Goal: Browse casually: Explore the website without a specific task or goal

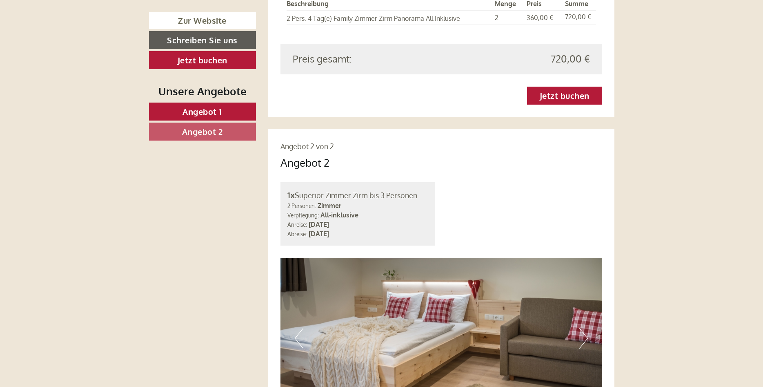
scroll to position [1250, 0]
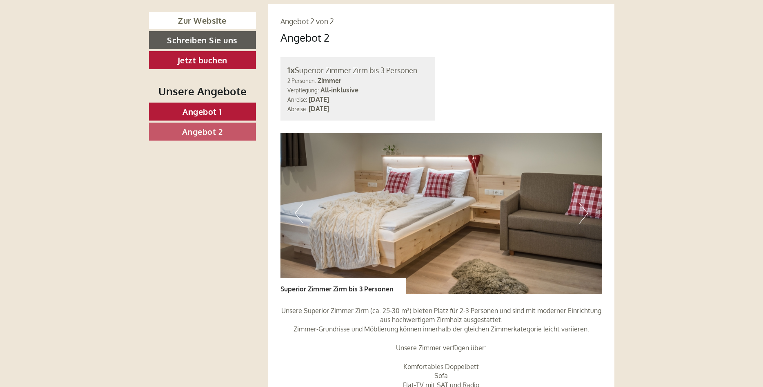
click at [587, 203] on button "Next" at bounding box center [584, 213] width 9 height 20
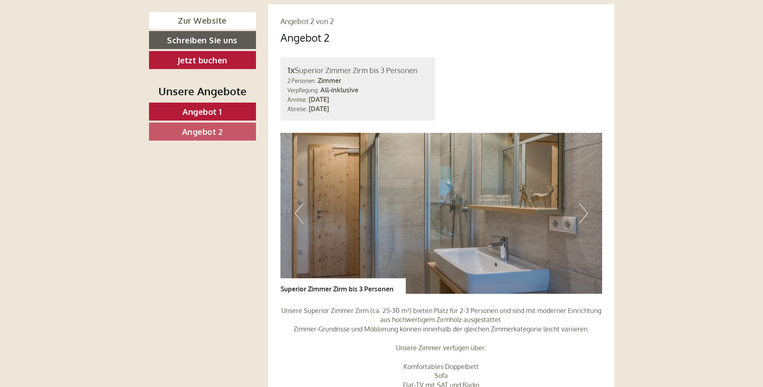
click at [587, 203] on button "Next" at bounding box center [584, 213] width 9 height 20
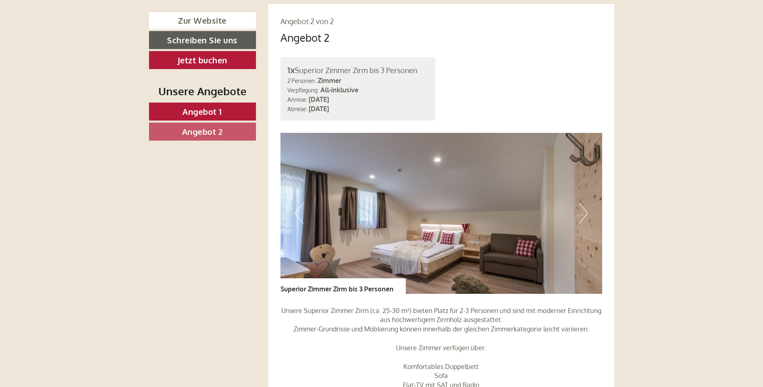
click at [587, 203] on button "Next" at bounding box center [584, 213] width 9 height 20
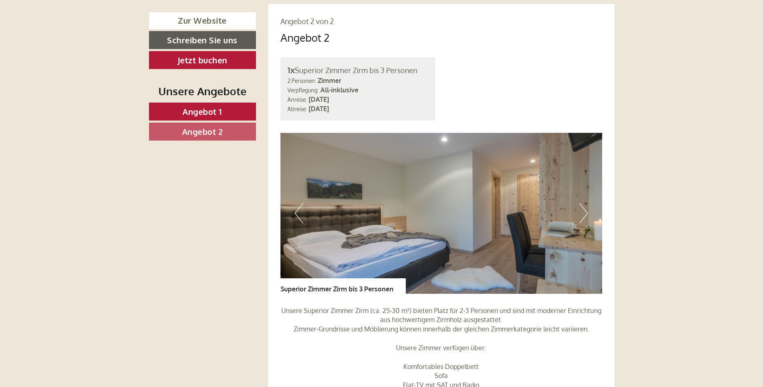
click at [587, 203] on button "Next" at bounding box center [584, 213] width 9 height 20
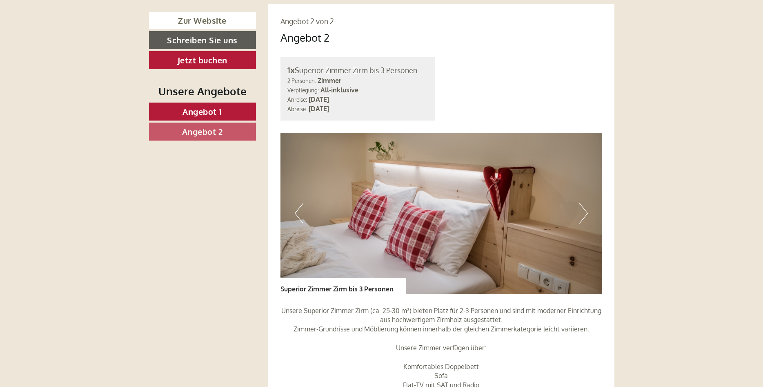
click at [587, 203] on button "Next" at bounding box center [584, 213] width 9 height 20
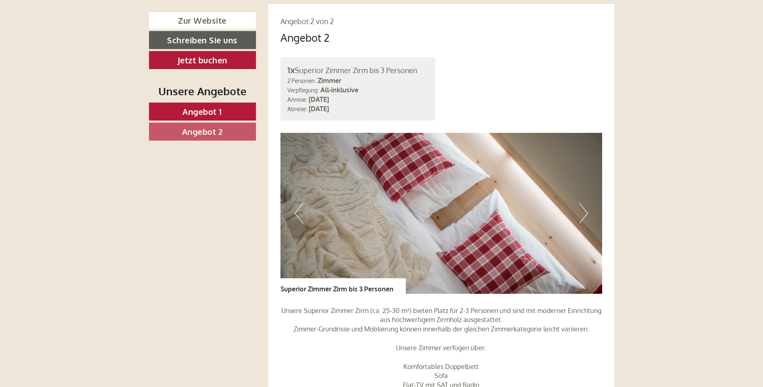
click at [587, 203] on button "Next" at bounding box center [584, 213] width 9 height 20
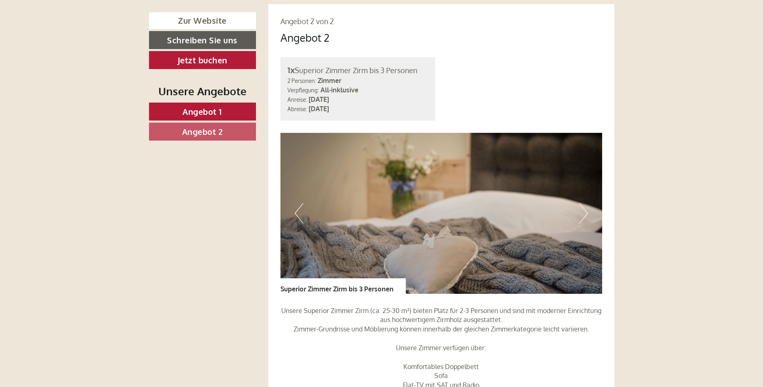
click at [587, 203] on button "Next" at bounding box center [584, 213] width 9 height 20
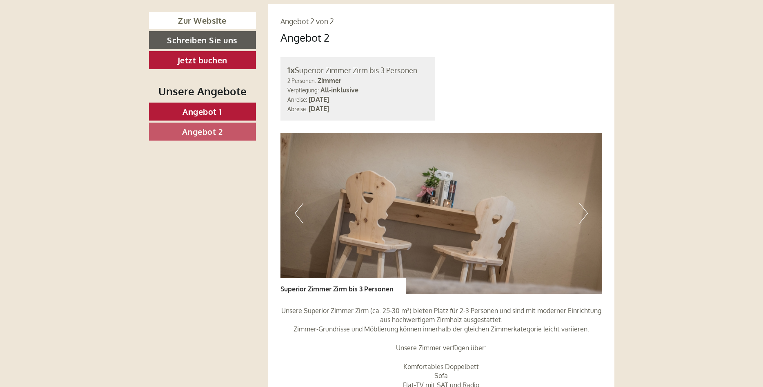
click at [587, 203] on button "Next" at bounding box center [584, 213] width 9 height 20
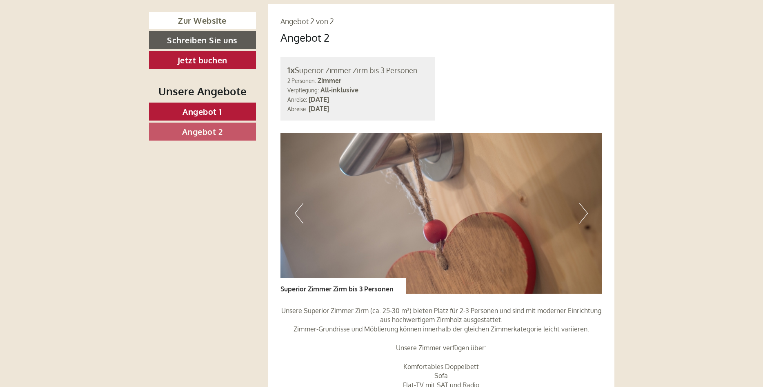
click at [587, 203] on button "Next" at bounding box center [584, 213] width 9 height 20
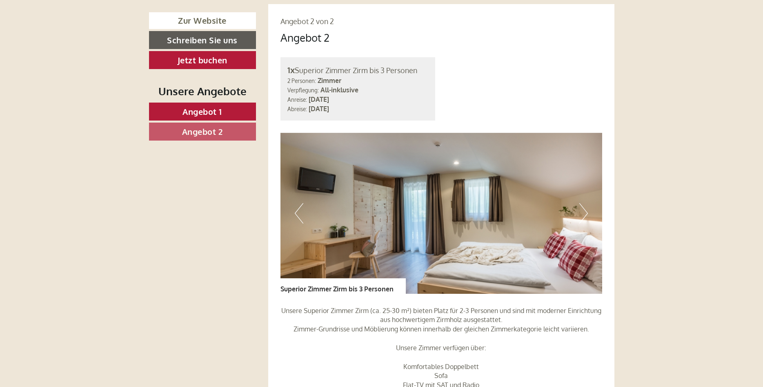
click at [587, 203] on button "Next" at bounding box center [584, 213] width 9 height 20
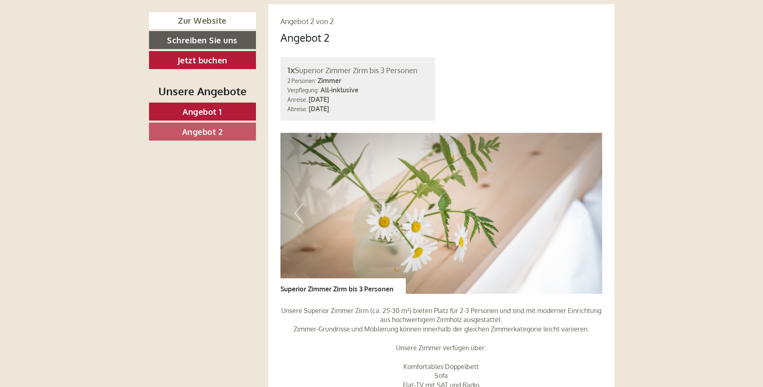
click at [587, 203] on button "Next" at bounding box center [584, 213] width 9 height 20
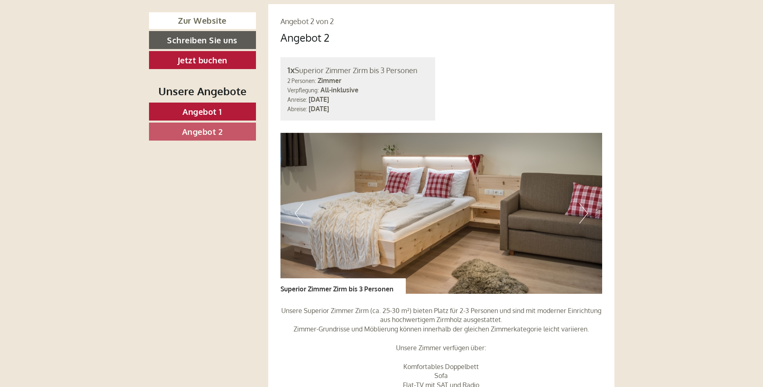
click at [587, 203] on button "Next" at bounding box center [584, 213] width 9 height 20
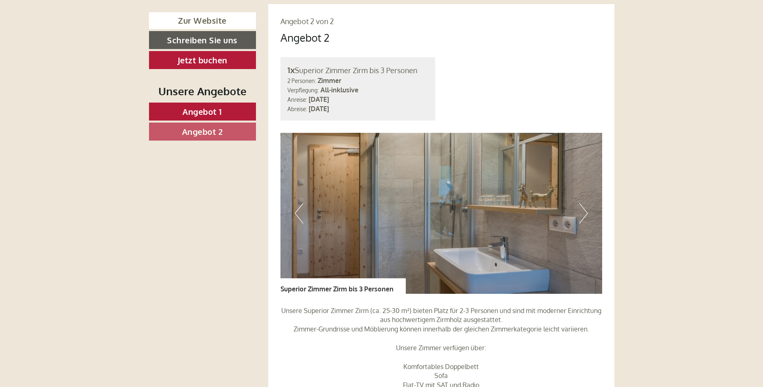
click at [587, 203] on button "Next" at bounding box center [584, 213] width 9 height 20
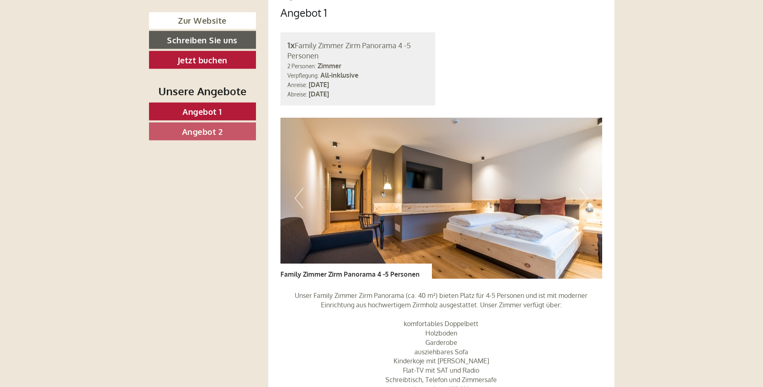
scroll to position [625, 0]
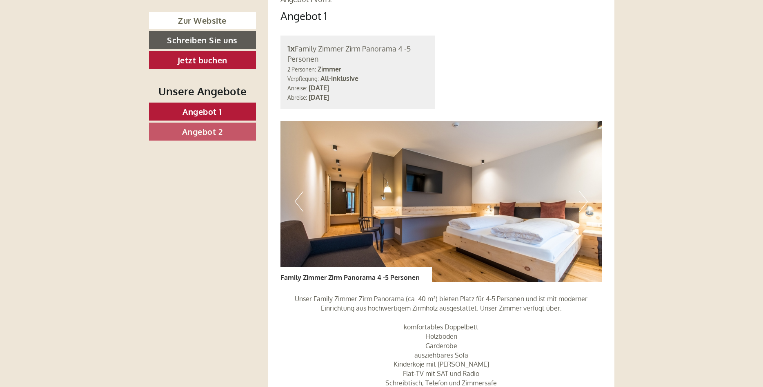
click at [586, 191] on button "Next" at bounding box center [584, 201] width 9 height 20
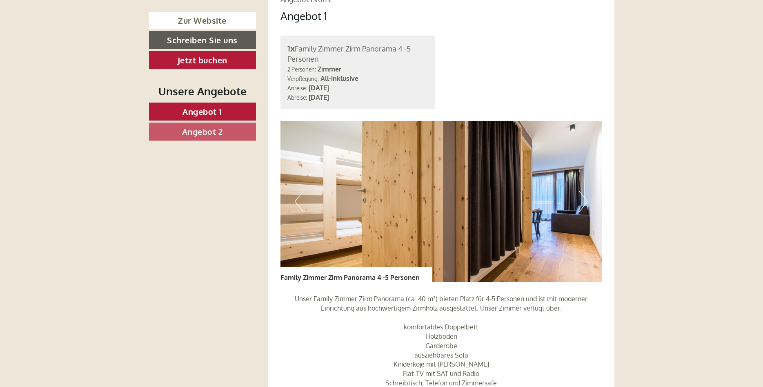
click at [586, 191] on button "Next" at bounding box center [584, 201] width 9 height 20
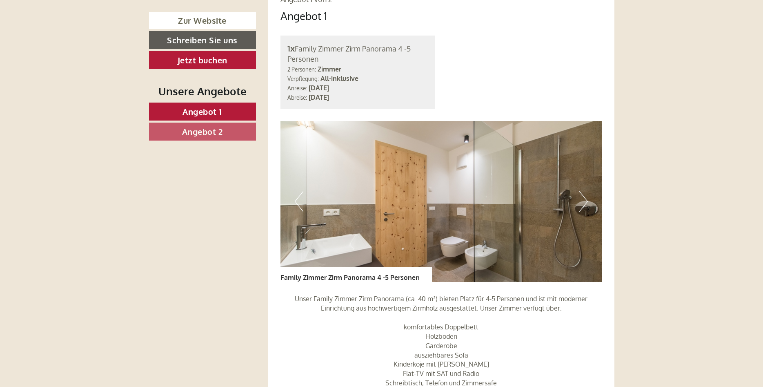
click at [586, 191] on button "Next" at bounding box center [584, 201] width 9 height 20
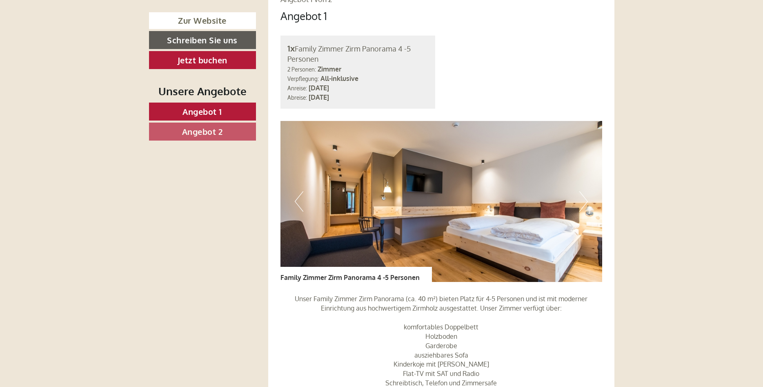
click at [586, 191] on button "Next" at bounding box center [584, 201] width 9 height 20
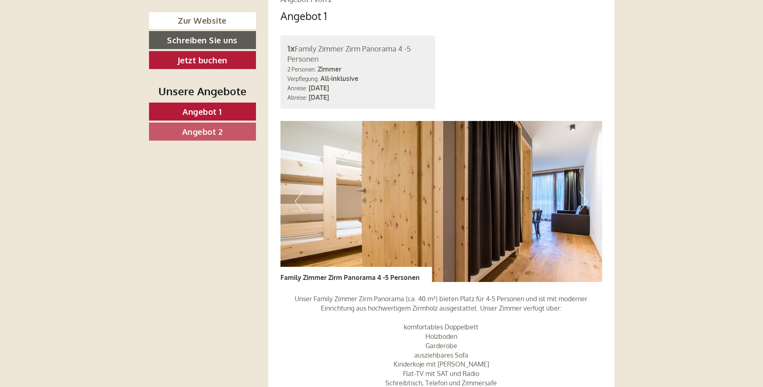
click at [586, 191] on button "Next" at bounding box center [584, 201] width 9 height 20
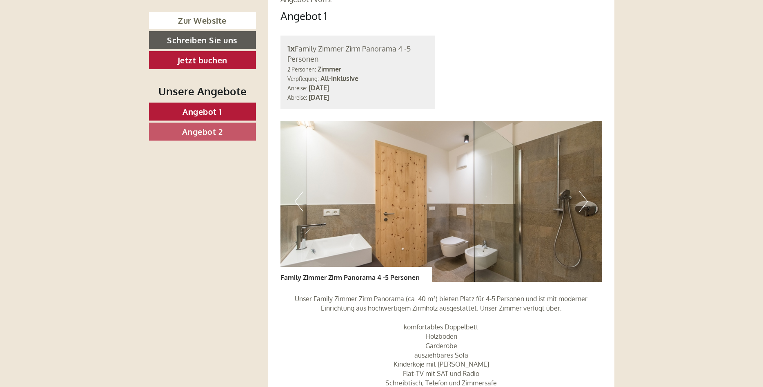
click at [586, 191] on button "Next" at bounding box center [584, 201] width 9 height 20
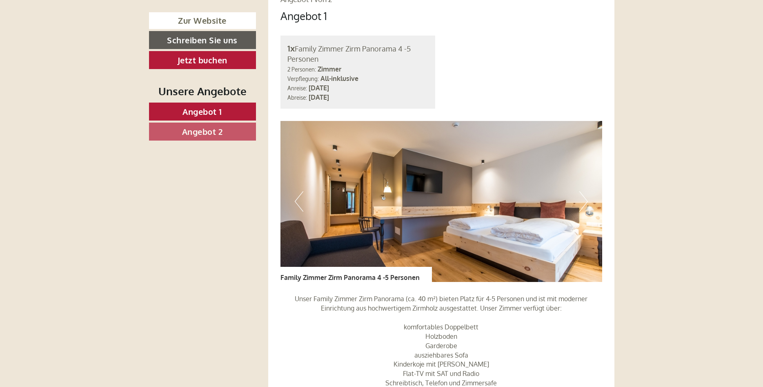
click at [586, 191] on button "Next" at bounding box center [584, 201] width 9 height 20
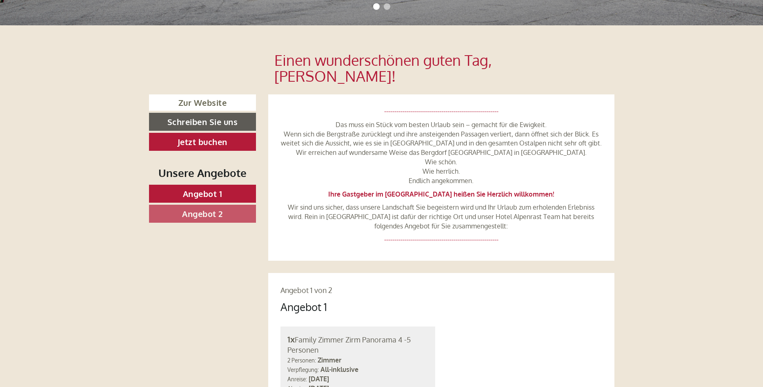
scroll to position [333, 0]
